Goal: Transaction & Acquisition: Purchase product/service

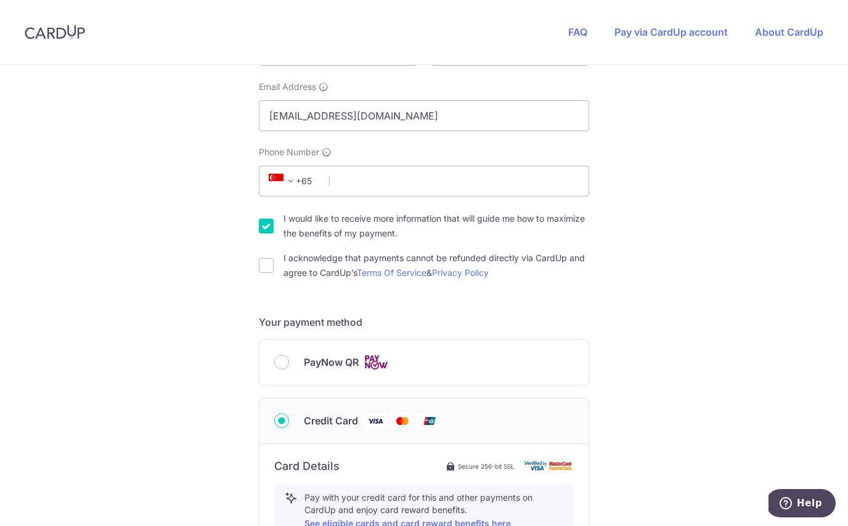
scroll to position [235, 0]
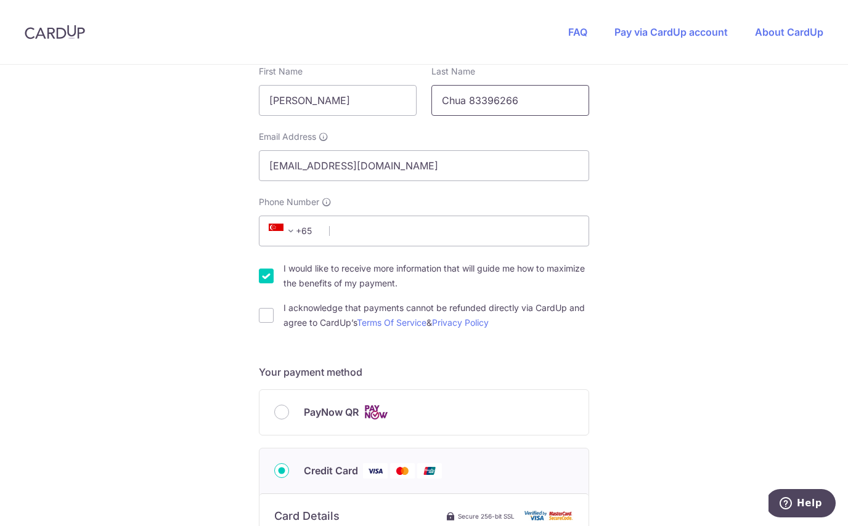
drag, startPoint x: 515, startPoint y: 102, endPoint x: 465, endPoint y: 101, distance: 50.5
click at [465, 101] on input "Chua 83396266" at bounding box center [510, 100] width 158 height 31
type input "Chua"
click at [378, 226] on input "Phone Number" at bounding box center [424, 231] width 330 height 31
paste input "83396266"
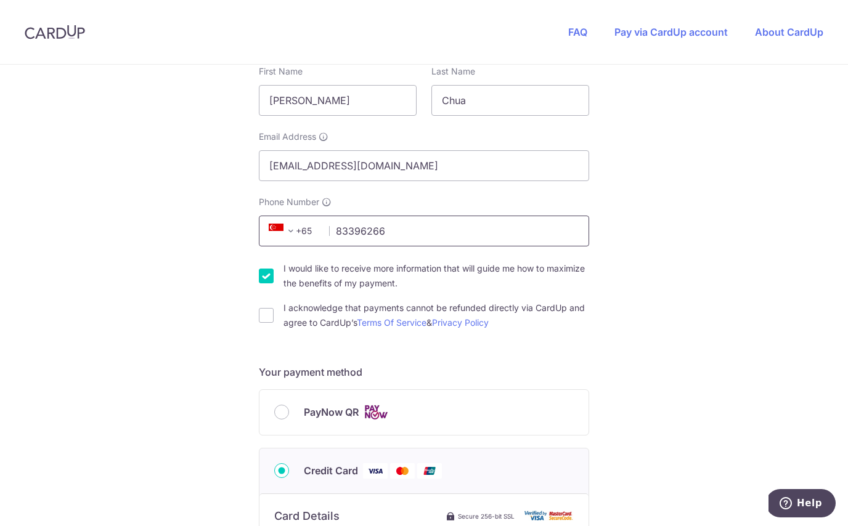
type input "83396266"
click at [643, 279] on div "You are paying BE MITEY COMPANY PTE. LTD. BE MITEY COMPANY PTE. LTD. uses CardU…" at bounding box center [424, 431] width 848 height 1202
click at [266, 317] on input "I acknowledge that payments cannot be refunded directly via CardUp and agree to…" at bounding box center [266, 315] width 15 height 15
checkbox input "true"
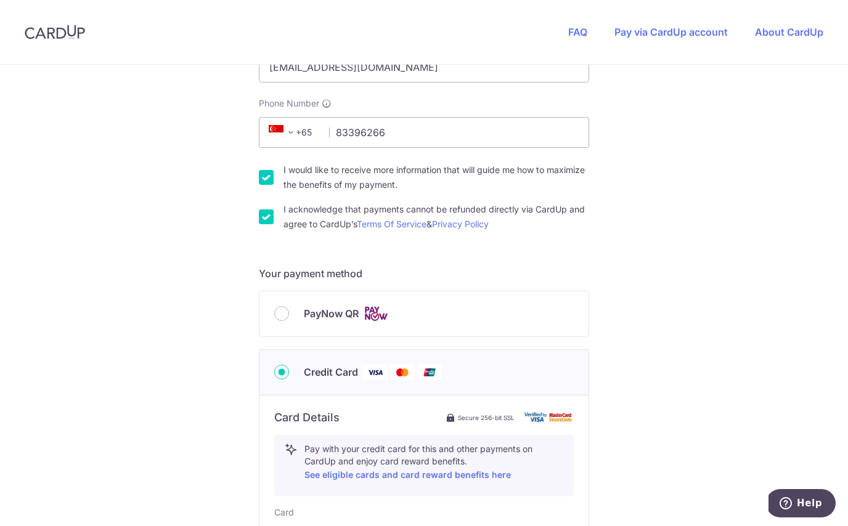
scroll to position [336, 0]
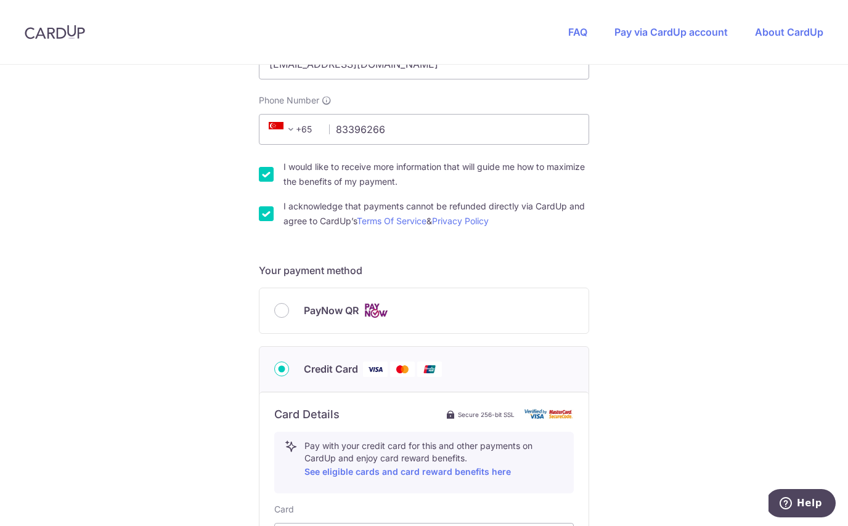
click at [295, 312] on div "PayNow QR" at bounding box center [423, 310] width 299 height 15
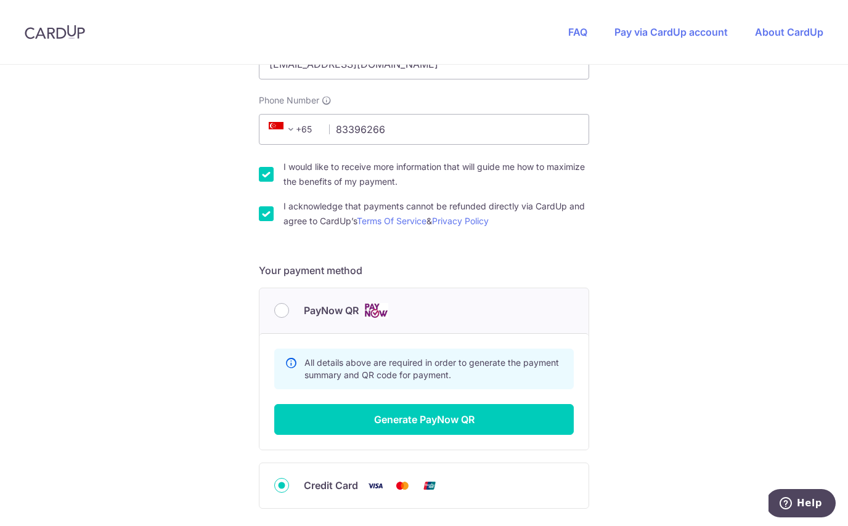
scroll to position [438, 0]
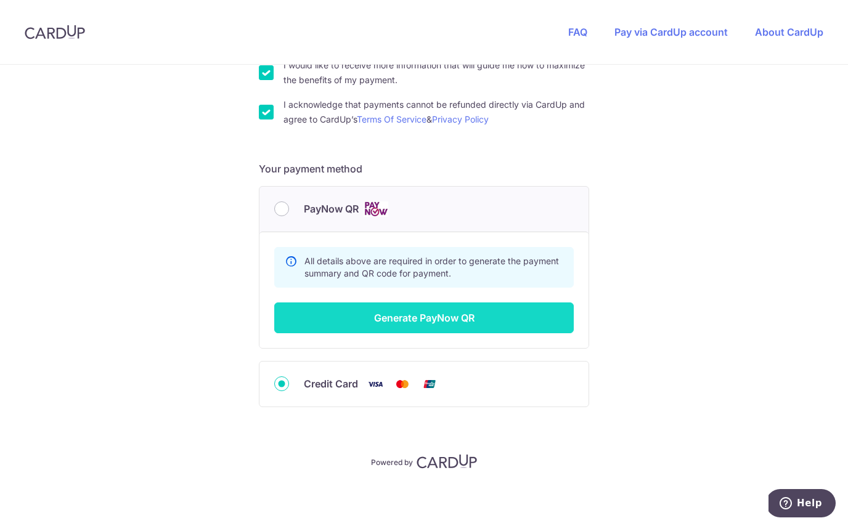
click at [472, 316] on button "Generate PayNow QR" at bounding box center [423, 318] width 299 height 31
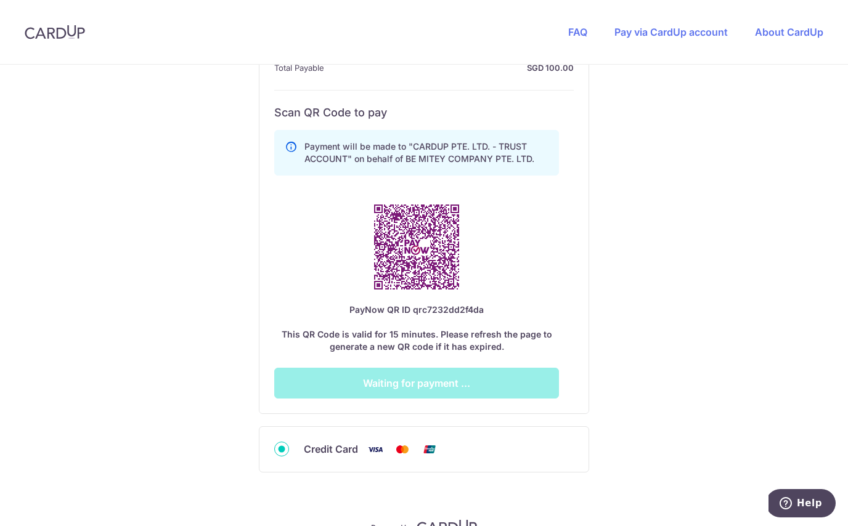
scroll to position [667, 0]
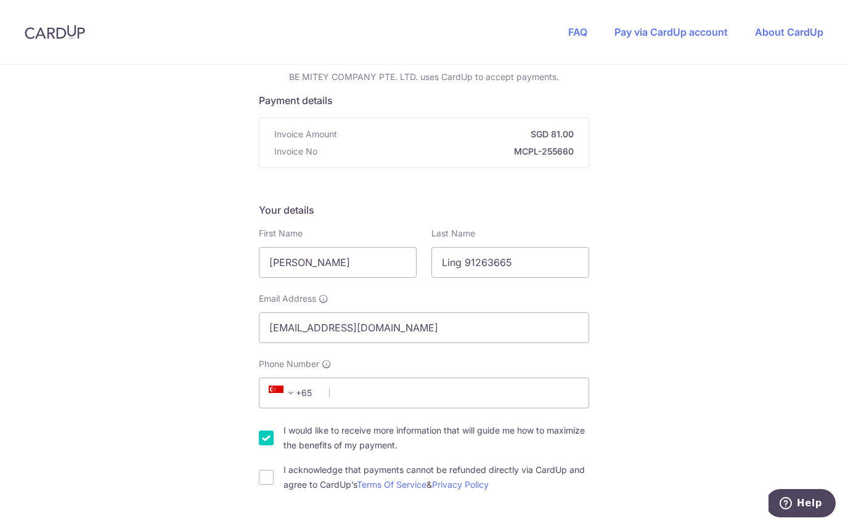
scroll to position [97, 0]
